Goal: Task Accomplishment & Management: Use online tool/utility

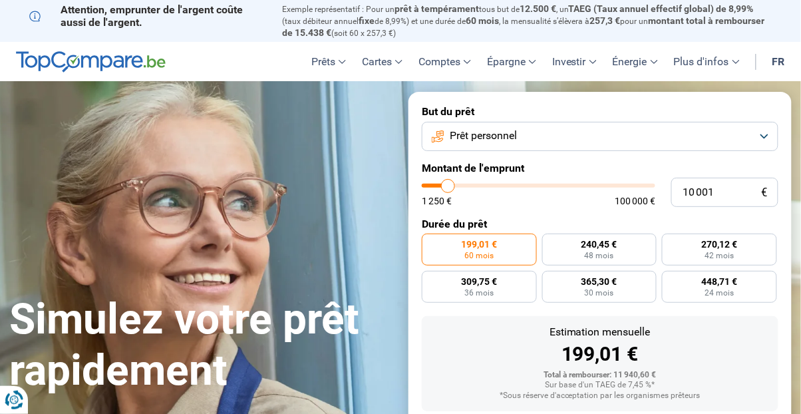
type input "9 750"
type input "9750"
type input "12 000"
type input "12000"
type input "14 250"
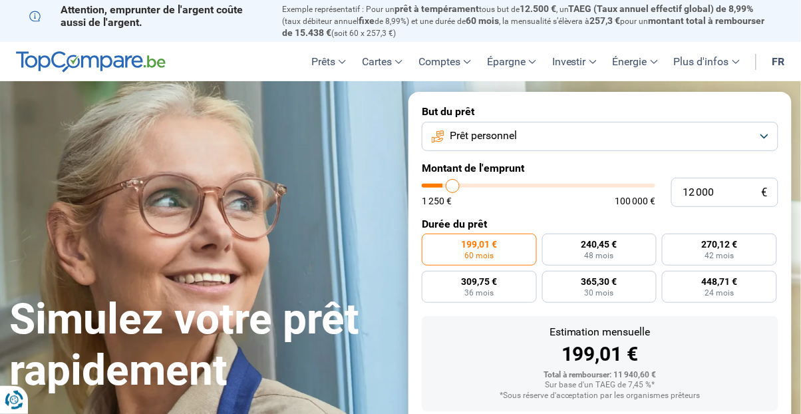
type input "14250"
type input "16 750"
type input "16750"
type input "20 500"
type input "20500"
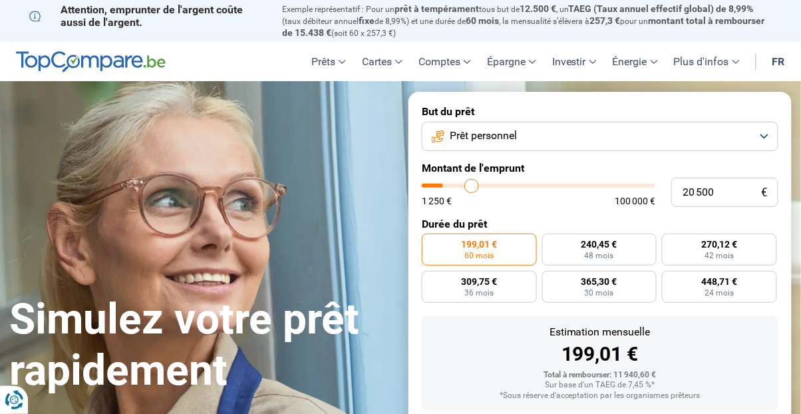
type input "24 250"
type input "24250"
type input "29 250"
type input "29250"
type input "34 750"
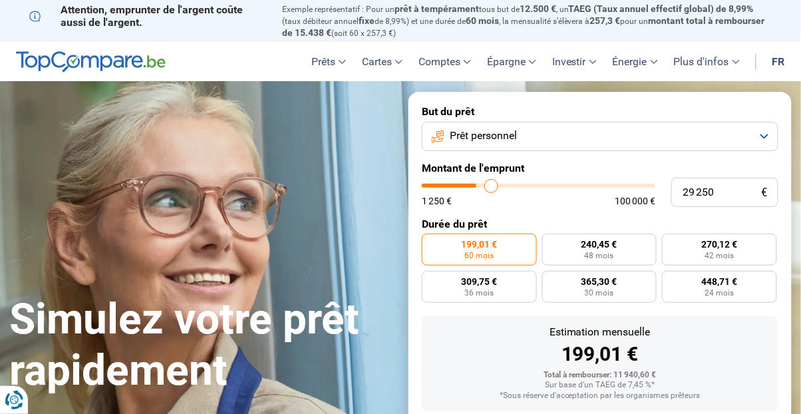
type input "34750"
type input "41 250"
type input "41250"
type input "48 000"
type input "48000"
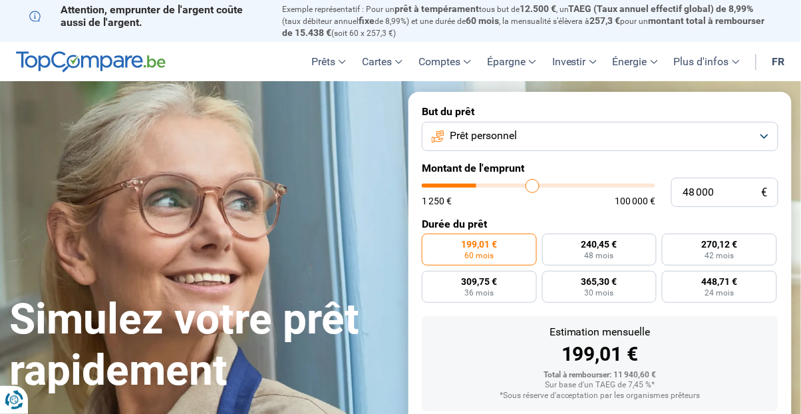
type input "55 250"
type input "55250"
type input "61 500"
type input "61500"
type input "70 250"
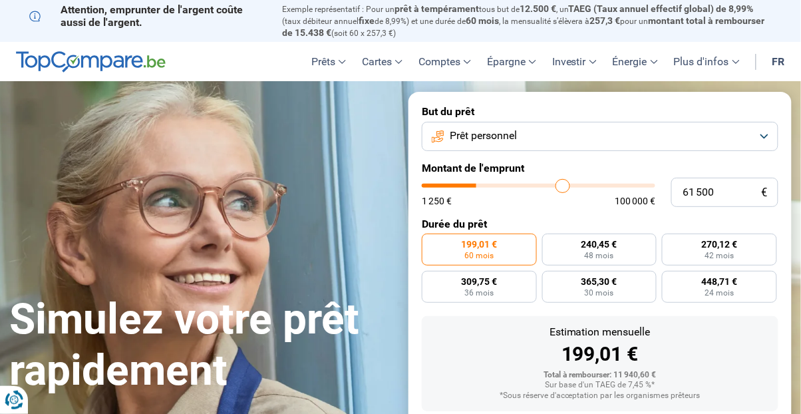
type input "70250"
type input "77 500"
type input "77500"
type input "84 000"
type input "84000"
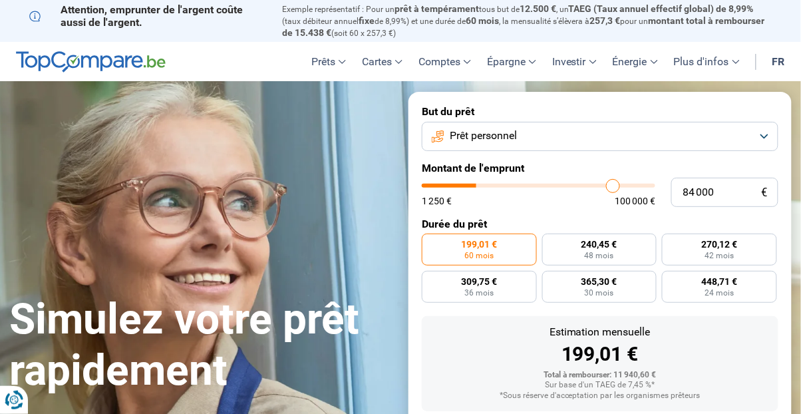
type input "90 250"
type input "90250"
type input "95 500"
type input "95500"
type input "99 750"
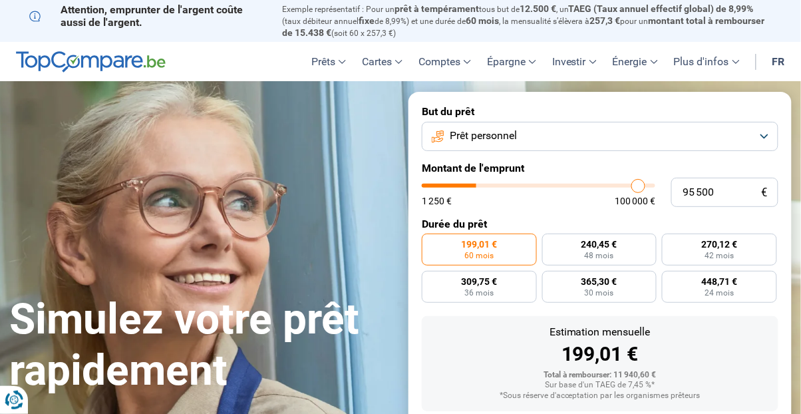
type input "99750"
type input "100 000"
type input "100000"
radio input "false"
